Goal: Browse casually

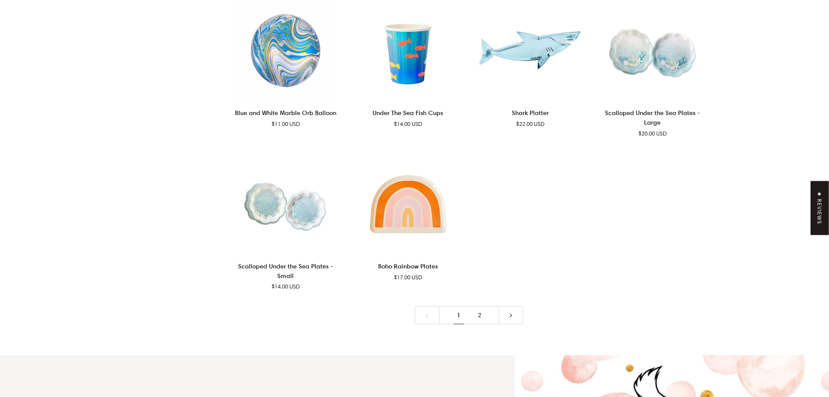
scroll to position [1785, 0]
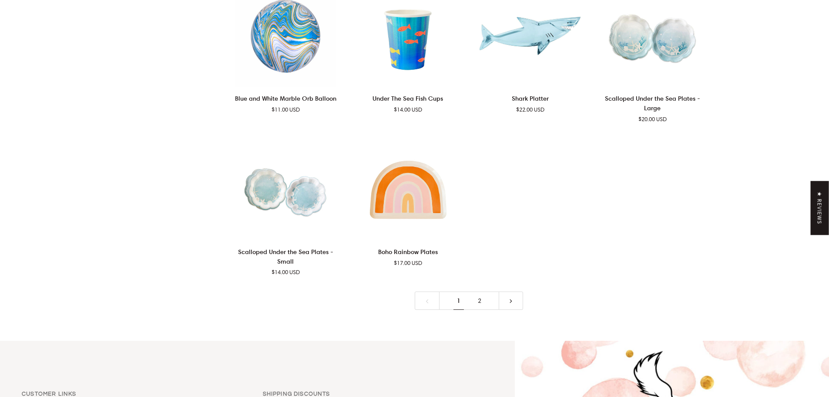
click at [484, 291] on link "2" at bounding box center [479, 300] width 21 height 19
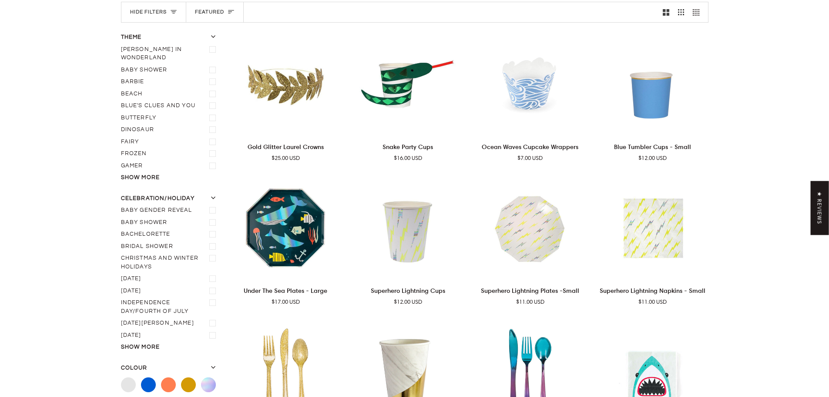
scroll to position [118, 0]
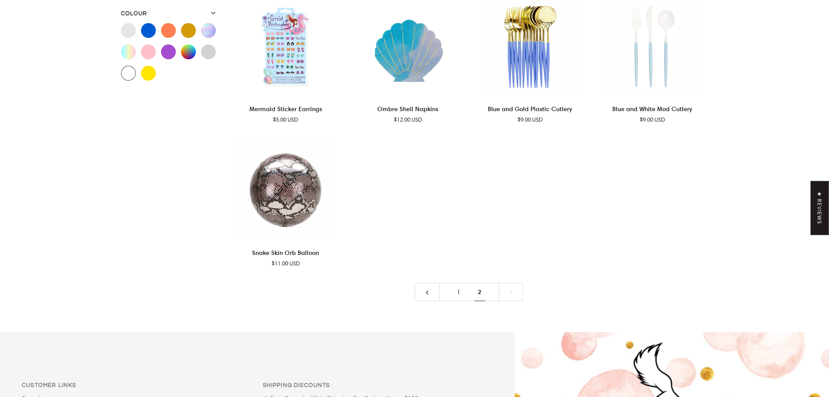
scroll to position [603, 0]
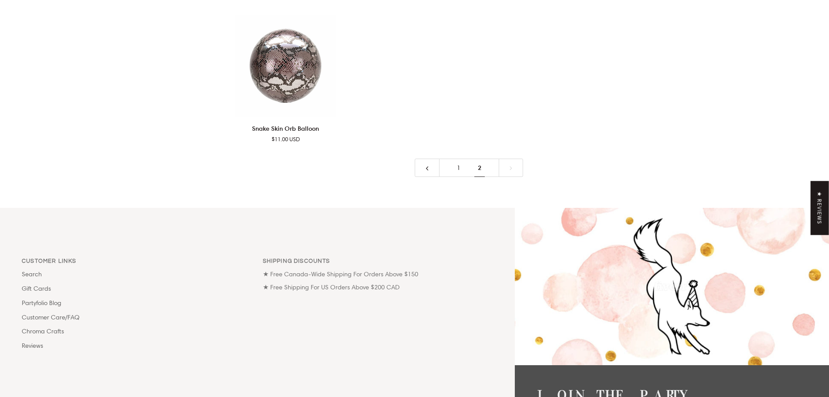
click at [463, 158] on link "1" at bounding box center [458, 167] width 21 height 19
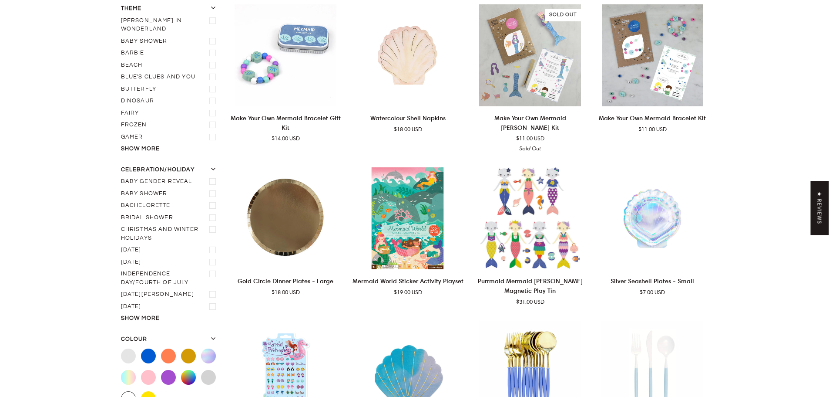
scroll to position [118, 0]
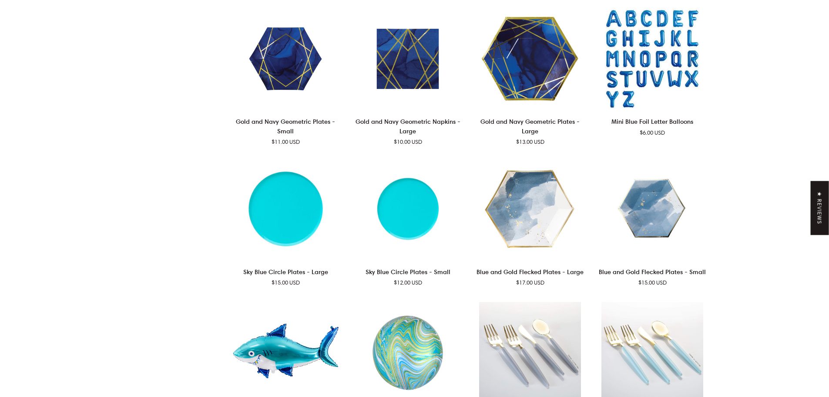
scroll to position [1337, 0]
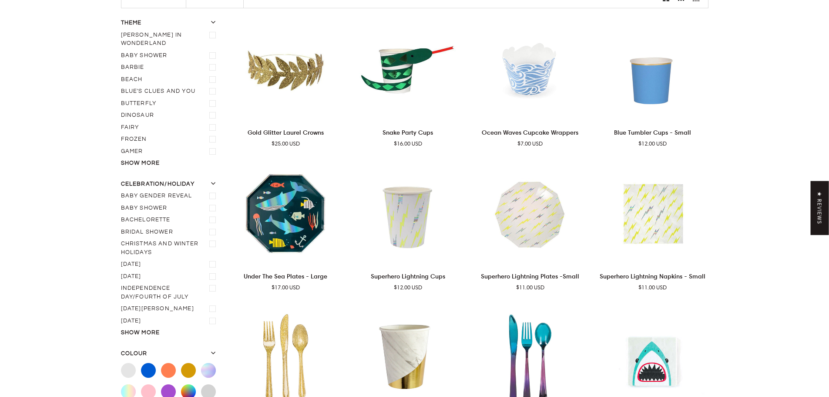
scroll to position [118, 0]
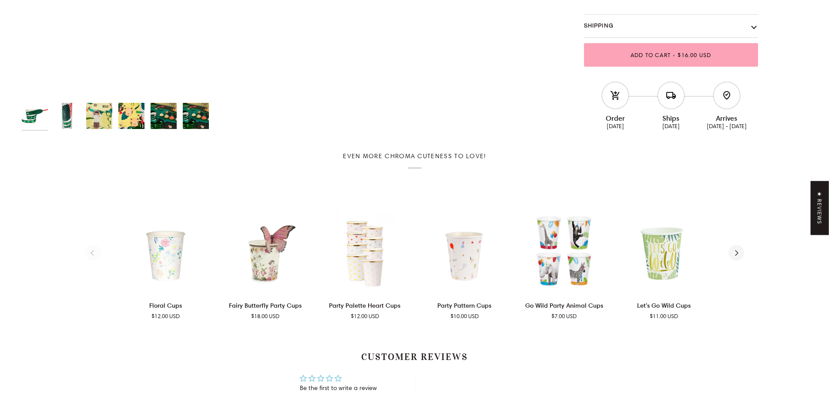
scroll to position [566, 0]
